Goal: Transaction & Acquisition: Purchase product/service

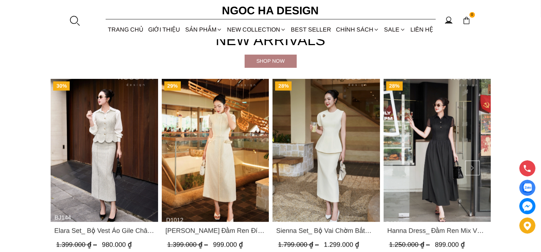
scroll to position [330, 0]
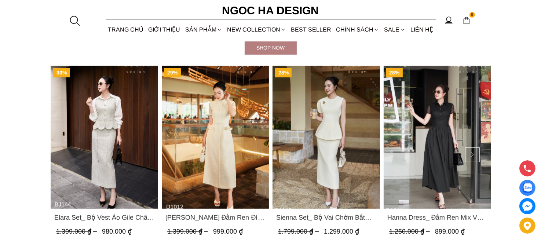
click at [222, 216] on span "Catherine Dress_ Đầm Ren Đính Hoa Túi Màu Kem D1012" at bounding box center [215, 217] width 100 height 10
click at [272, 48] on div "Shop now" at bounding box center [271, 48] width 52 height 8
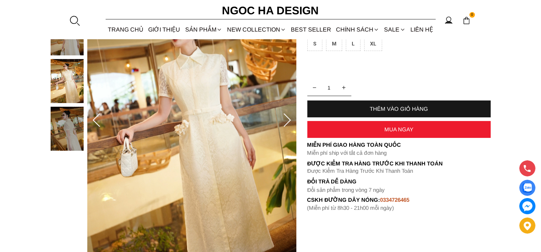
scroll to position [110, 0]
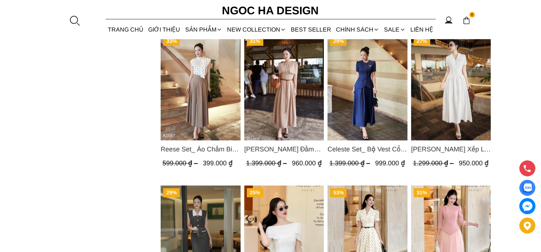
scroll to position [624, 0]
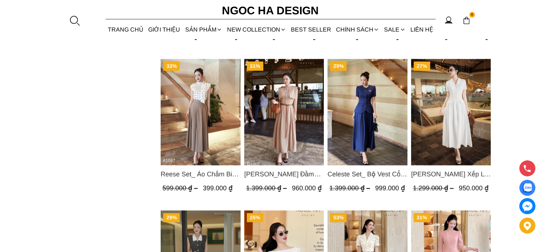
click at [375, 173] on span "Celeste Set_ Bộ Vest Cổ Tròn Chân Váy Nhún Xòe Màu Xanh Bò BJ142" at bounding box center [368, 174] width 80 height 10
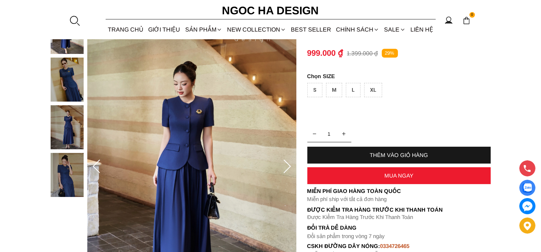
scroll to position [73, 0]
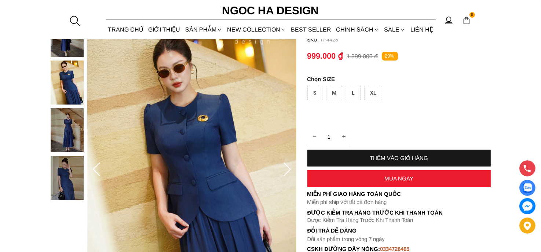
click at [69, 139] on img at bounding box center [67, 130] width 33 height 44
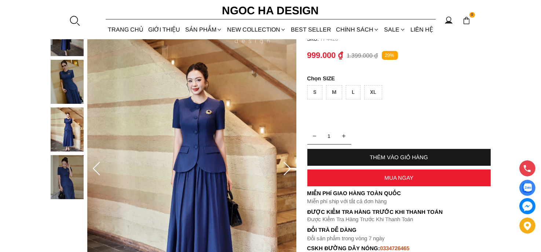
scroll to position [0, 0]
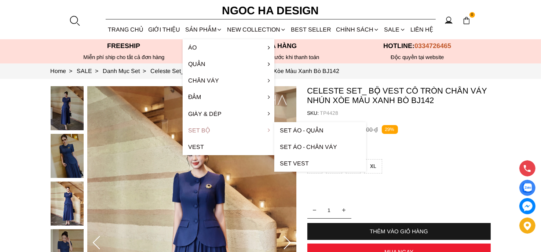
click at [201, 130] on link "Set Bộ" at bounding box center [229, 130] width 92 height 17
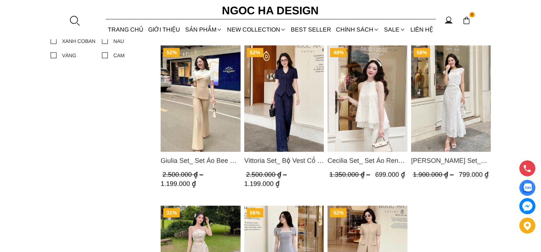
scroll to position [477, 0]
click at [289, 160] on span "Vittoria Set_ Bộ Vest Cổ V Quần Suông Kẻ Sọc BQ013" at bounding box center [284, 161] width 80 height 10
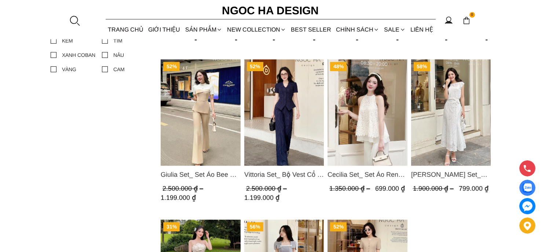
scroll to position [147, 0]
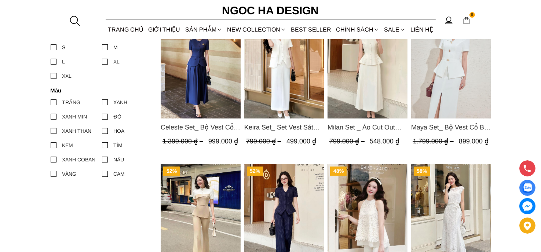
click at [211, 127] on span "Celeste Set_ Bộ Vest Cổ Tròn Chân Váy Nhún Xòe Màu Xanh Bò BJ142" at bounding box center [201, 127] width 80 height 10
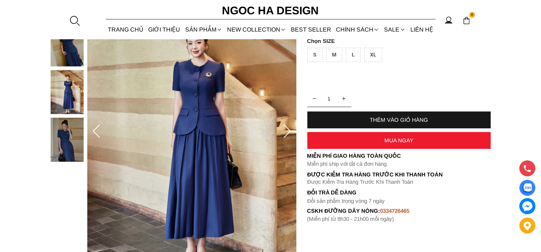
scroll to position [110, 0]
